Goal: Information Seeking & Learning: Learn about a topic

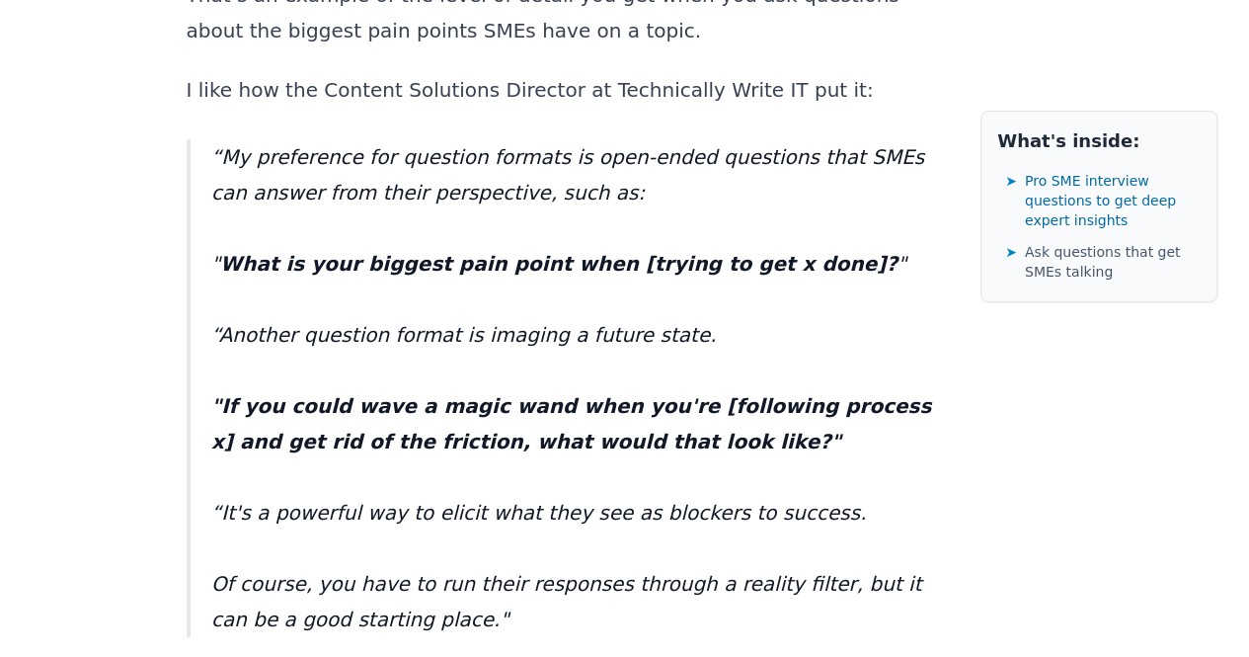
scroll to position [10672, 0]
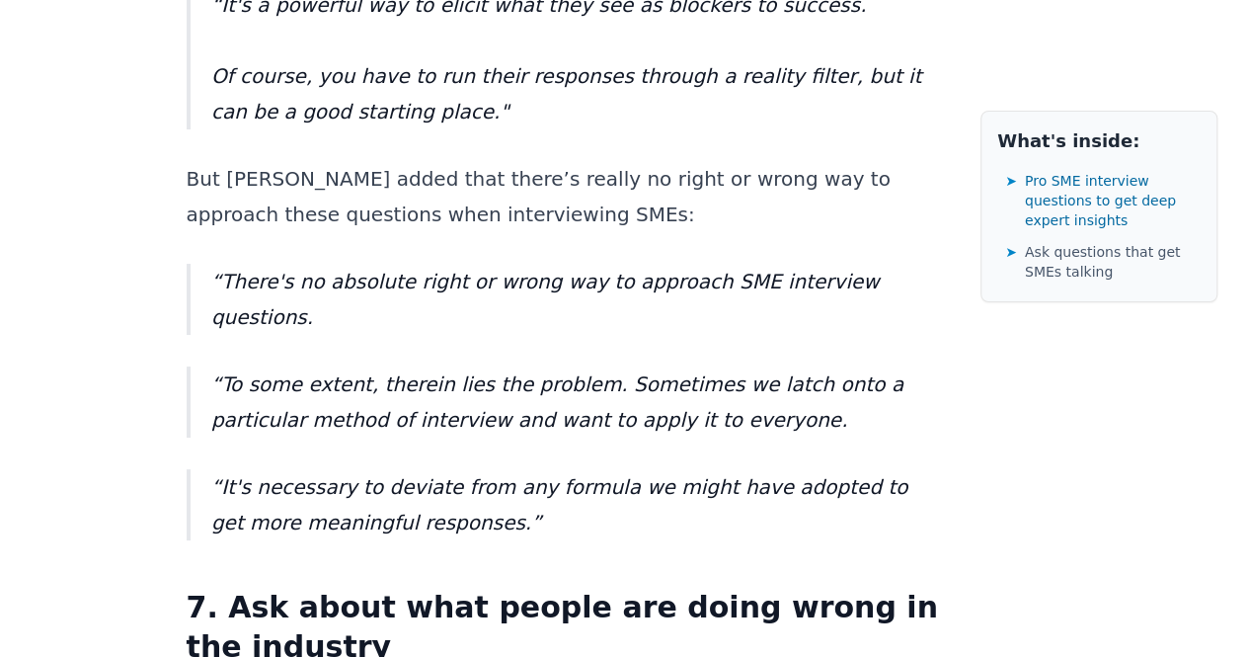
scroll to position [11179, 0]
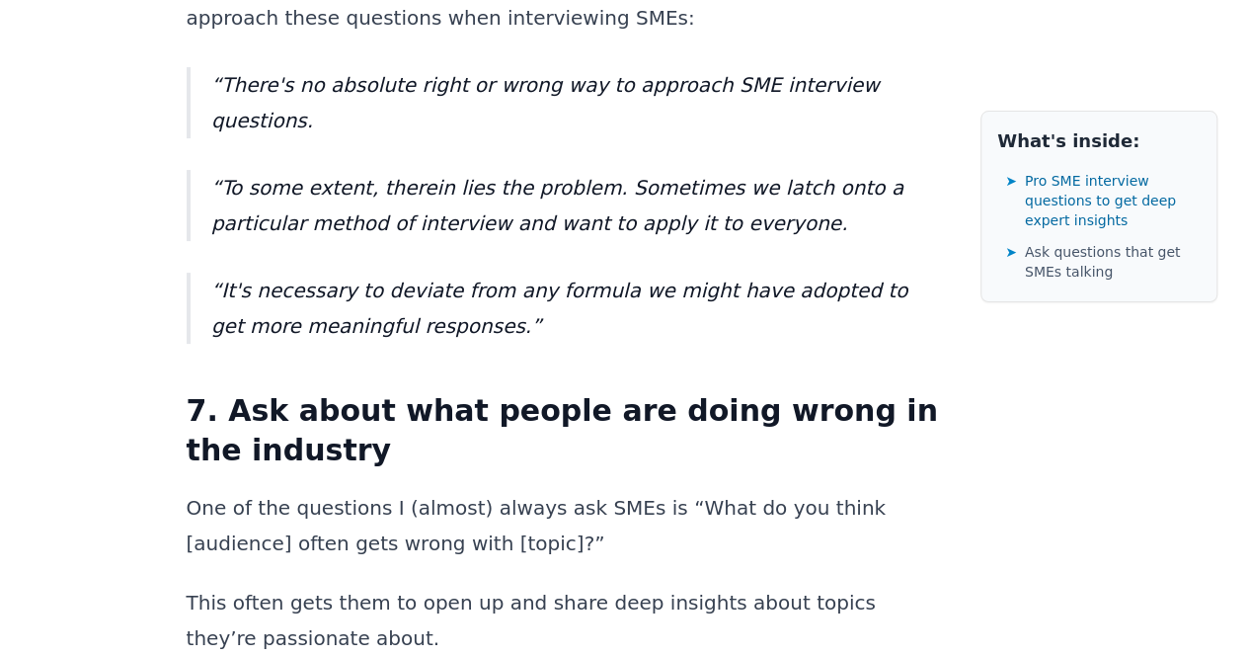
scroll to position [11379, 0]
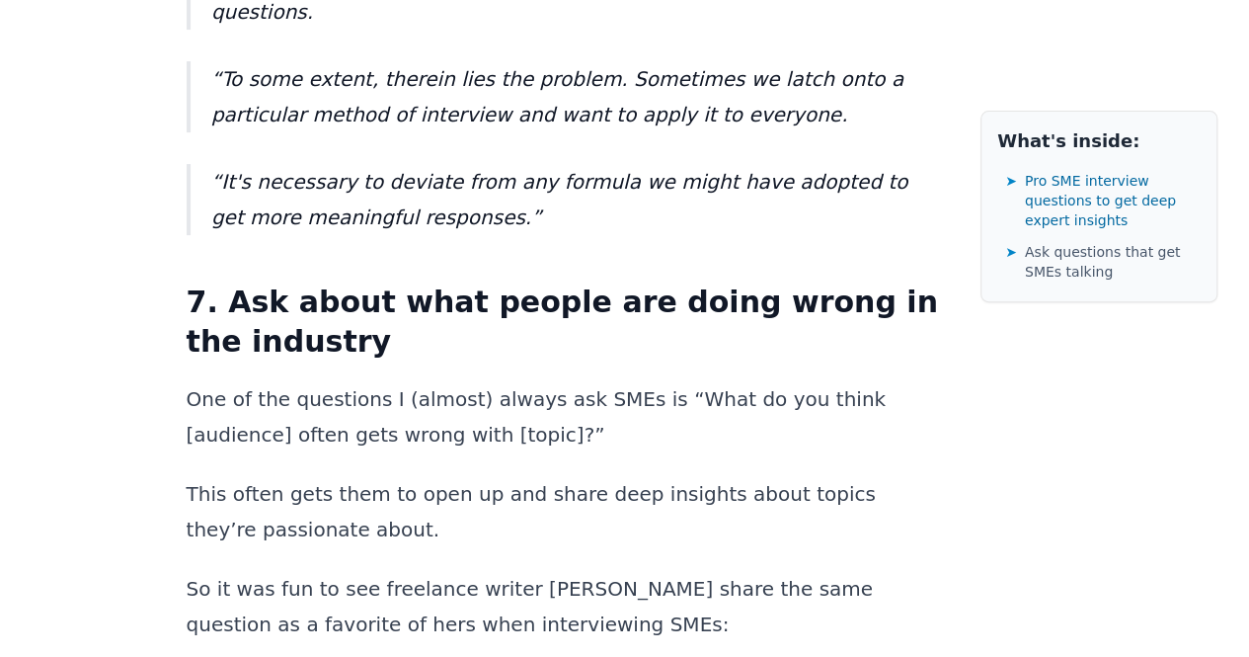
scroll to position [11484, 0]
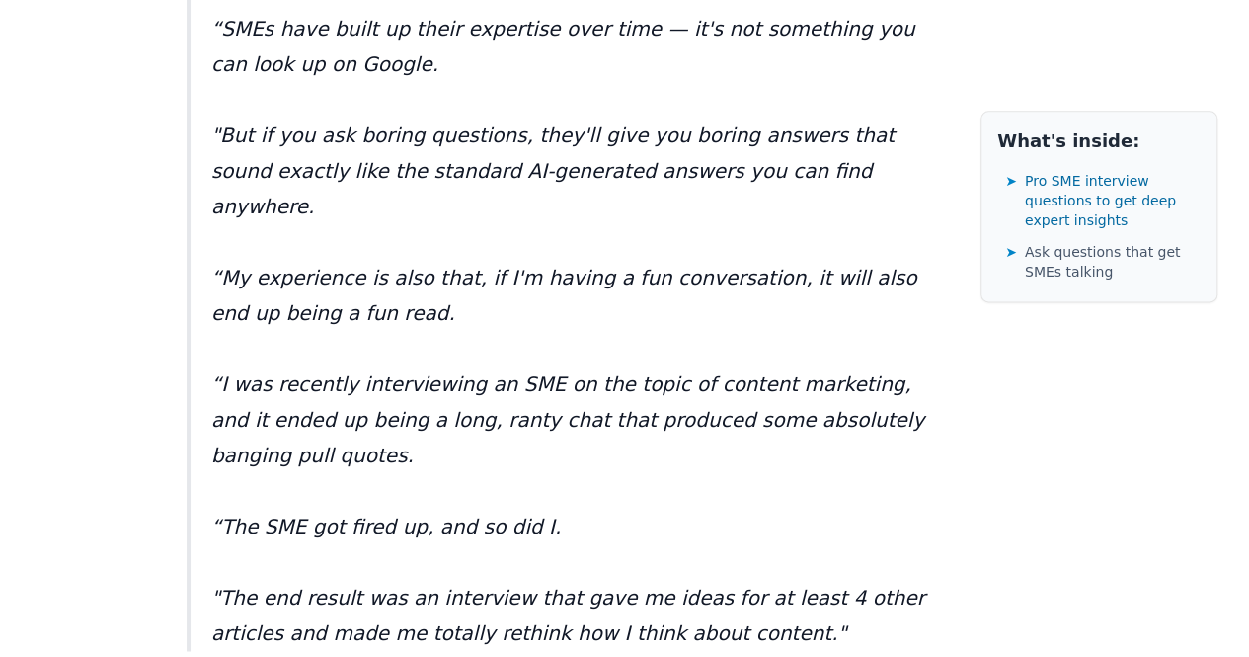
scroll to position [12443, 0]
